Goal: Transaction & Acquisition: Book appointment/travel/reservation

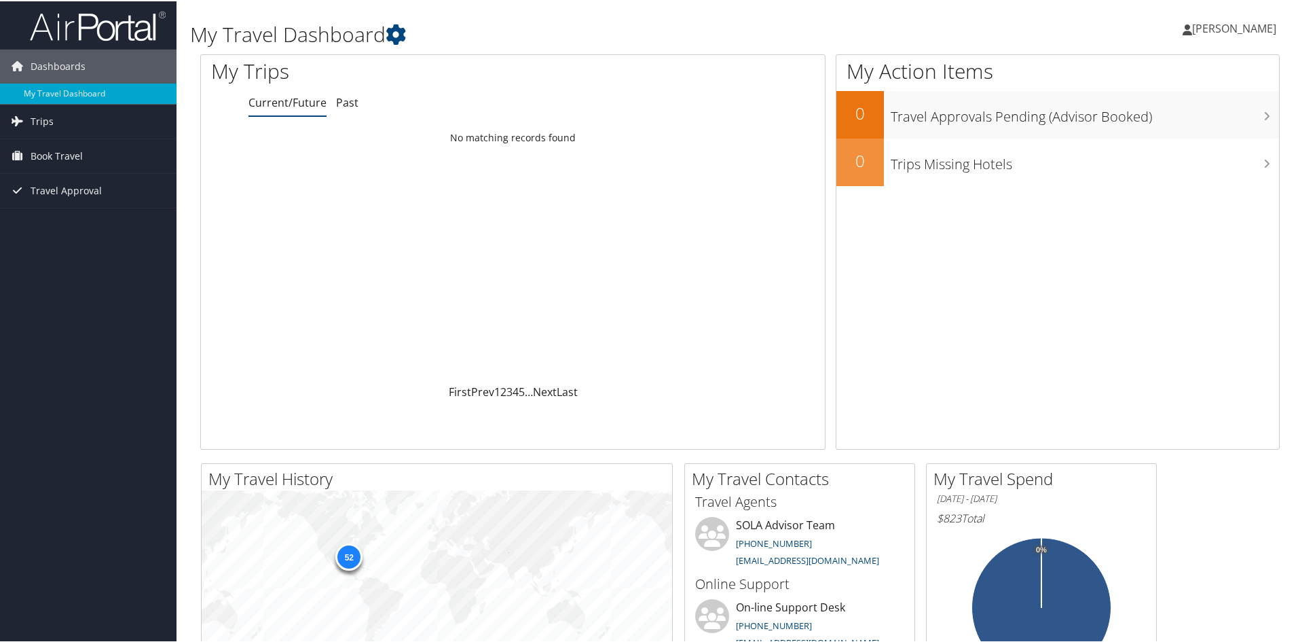
click at [678, 260] on div "Loading... No matching records found" at bounding box center [513, 253] width 624 height 258
click at [62, 158] on span "Book Travel" at bounding box center [57, 155] width 52 height 34
click at [90, 202] on link "Book/Manage Online Trips" at bounding box center [88, 202] width 177 height 20
